Goal: Contribute content: Add original content to the website for others to see

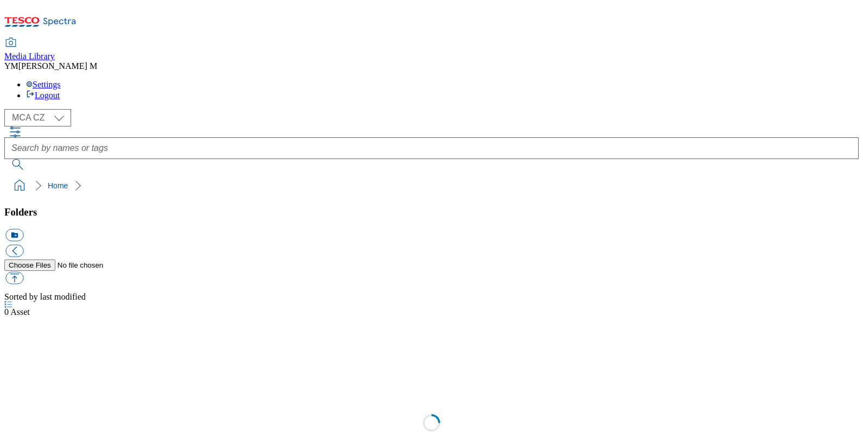
select select "flare-mca-cz"
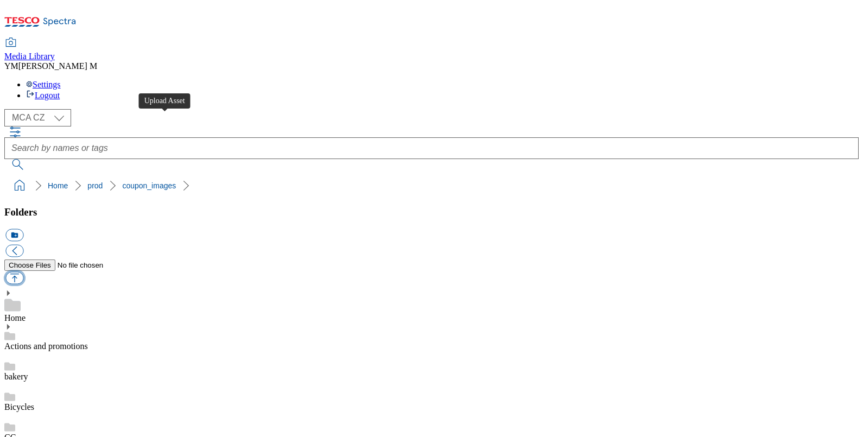
click at [23, 272] on button "button" at bounding box center [14, 278] width 18 height 12
type input "C:\fakepath\S33_1101_F.jpg"
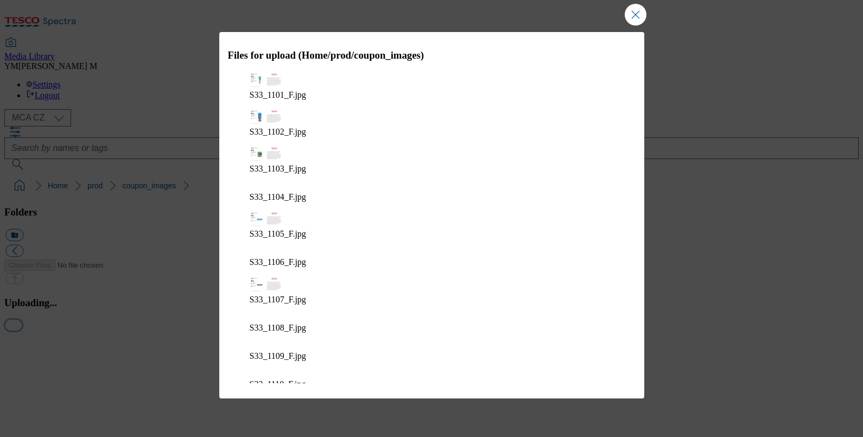
click at [22, 330] on button "button" at bounding box center [13, 325] width 16 height 10
click at [22, 320] on button "button" at bounding box center [13, 325] width 16 height 10
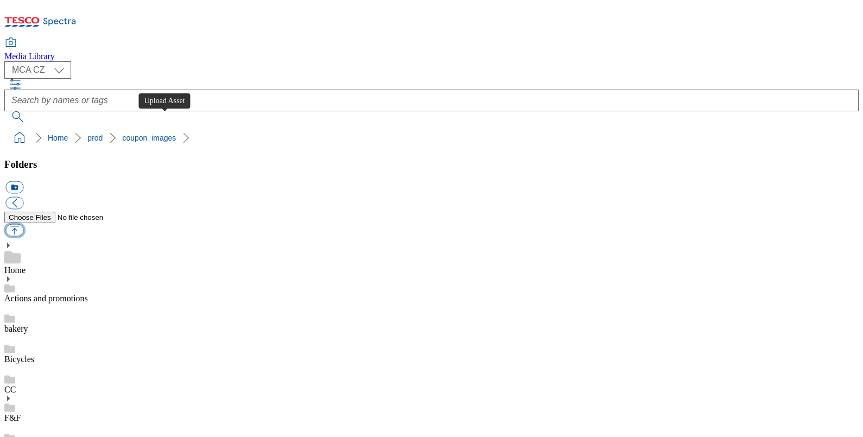
click at [23, 224] on button "button" at bounding box center [14, 230] width 18 height 12
type input "C:\fakepath\MB4_1102_F.jpg"
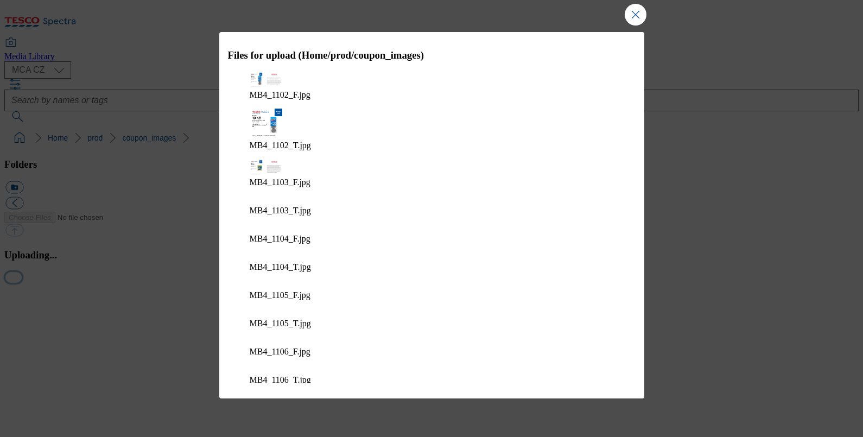
click at [22, 282] on button "button" at bounding box center [13, 277] width 16 height 10
